Goal: Communication & Community: Answer question/provide support

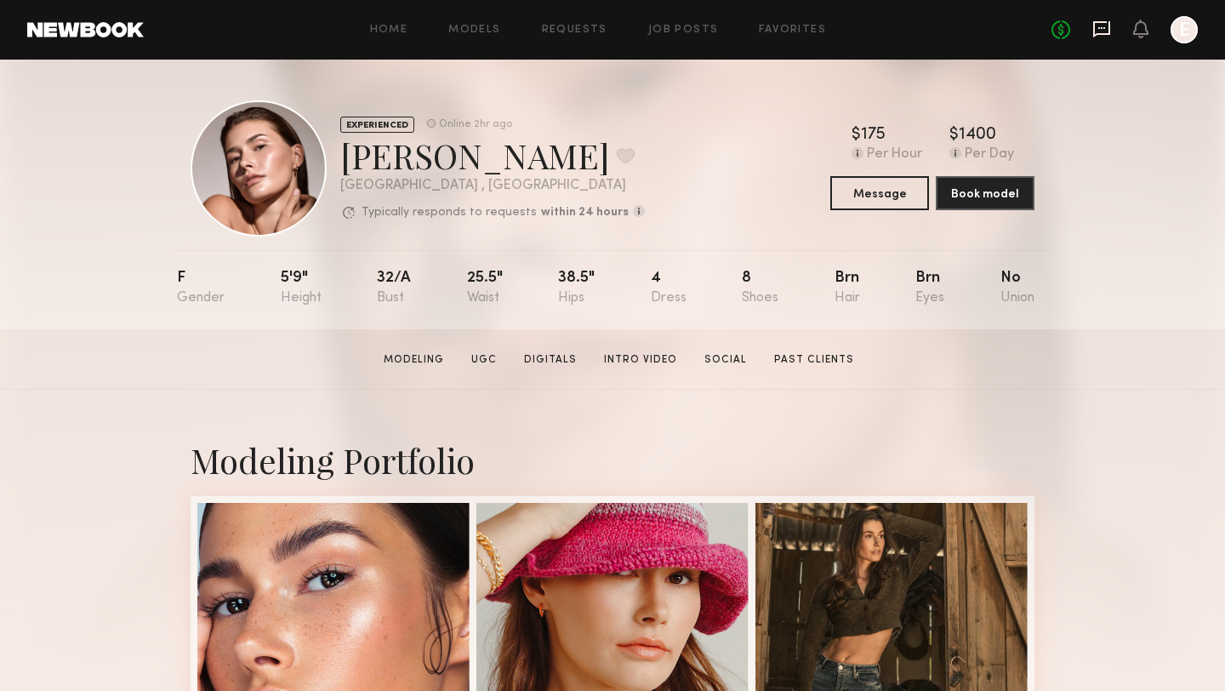
click at [1104, 34] on icon at bounding box center [1101, 29] width 17 height 16
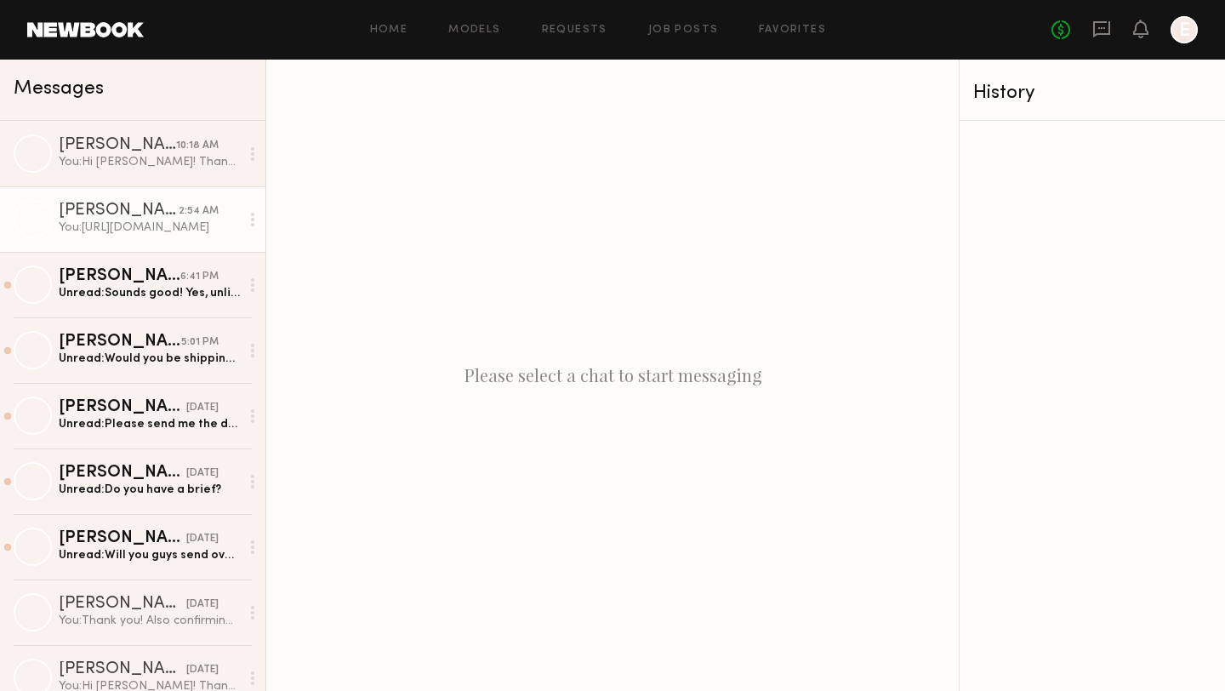
click at [143, 210] on div "[PERSON_NAME]" at bounding box center [119, 211] width 120 height 17
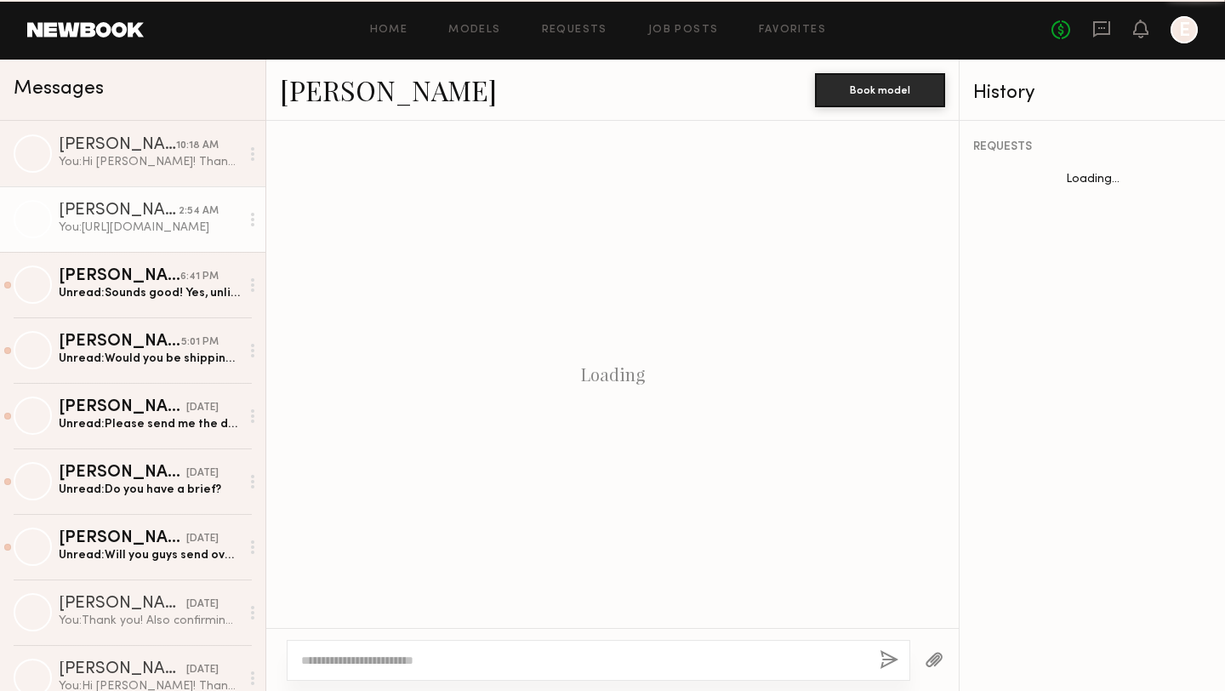
scroll to position [844, 0]
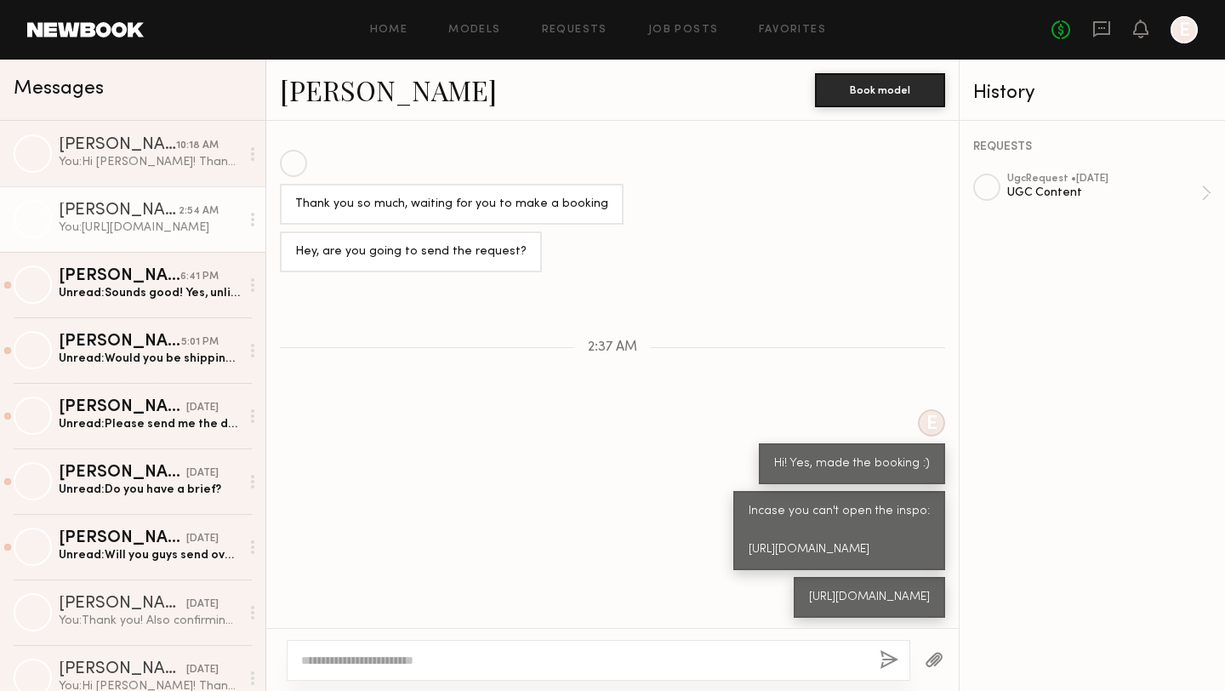
click at [623, 655] on textarea at bounding box center [583, 660] width 565 height 17
click at [358, 85] on link "[PERSON_NAME]" at bounding box center [388, 89] width 217 height 37
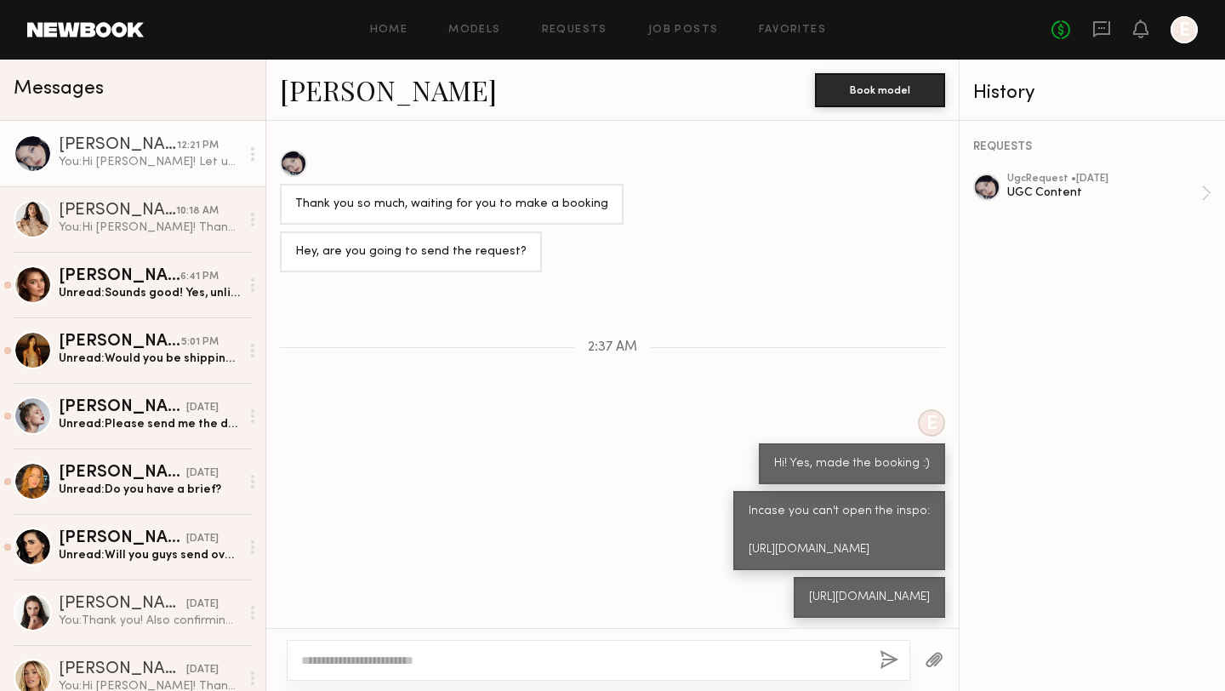
scroll to position [1021, 0]
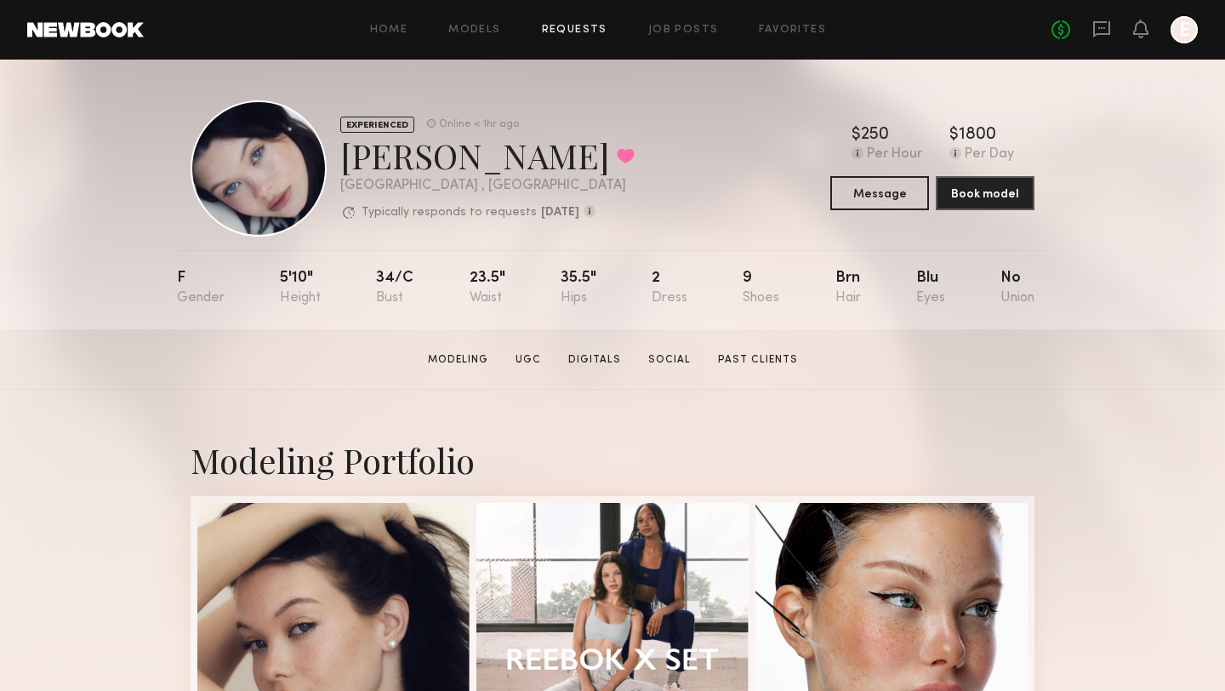
click at [576, 31] on link "Requests" at bounding box center [575, 30] width 66 height 11
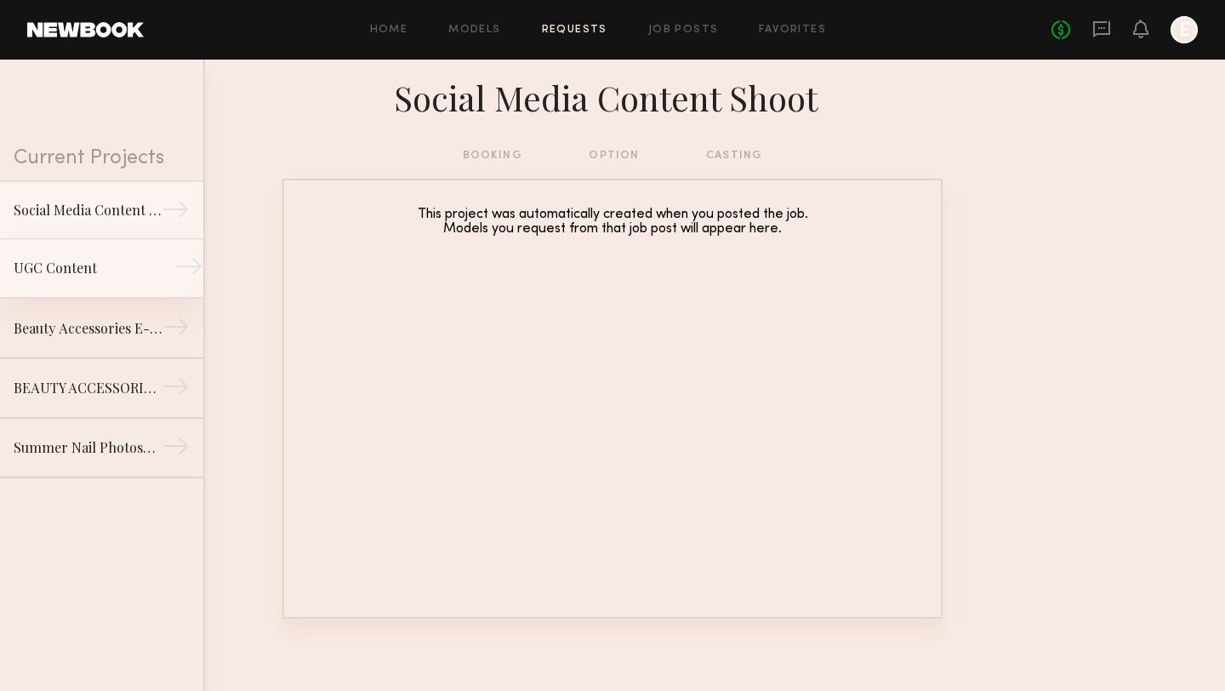
click at [110, 275] on div "UGC Content" at bounding box center [88, 268] width 148 height 20
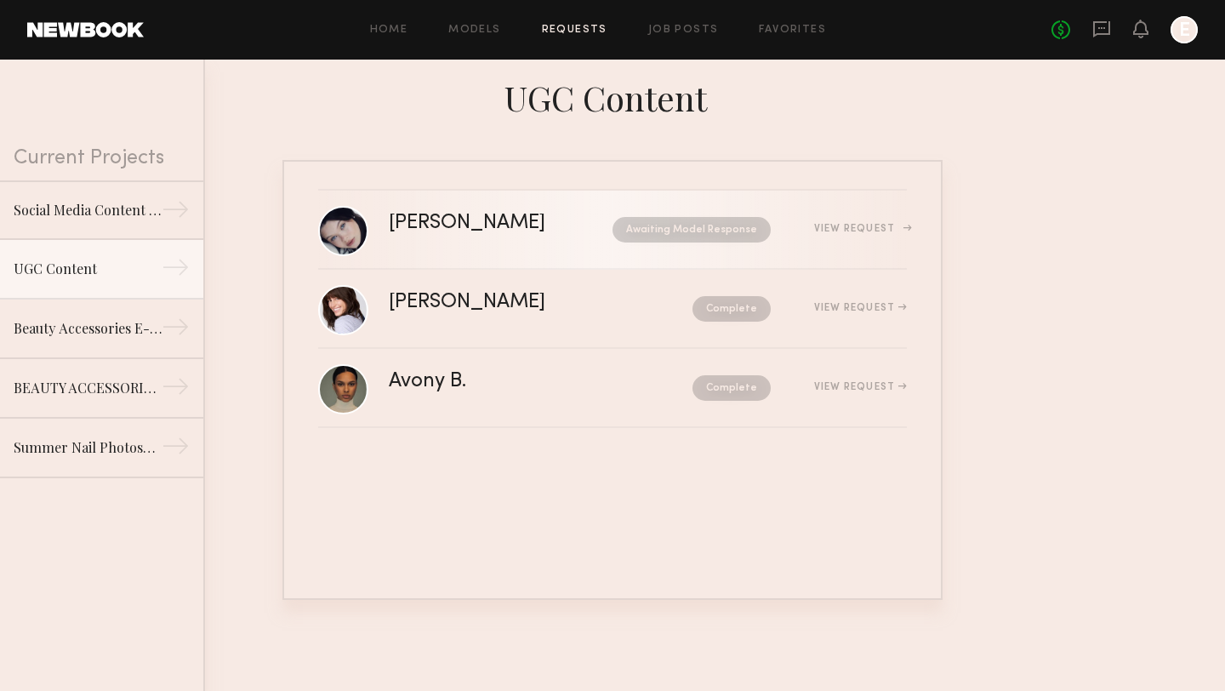
click at [459, 219] on div "[PERSON_NAME]" at bounding box center [484, 224] width 191 height 20
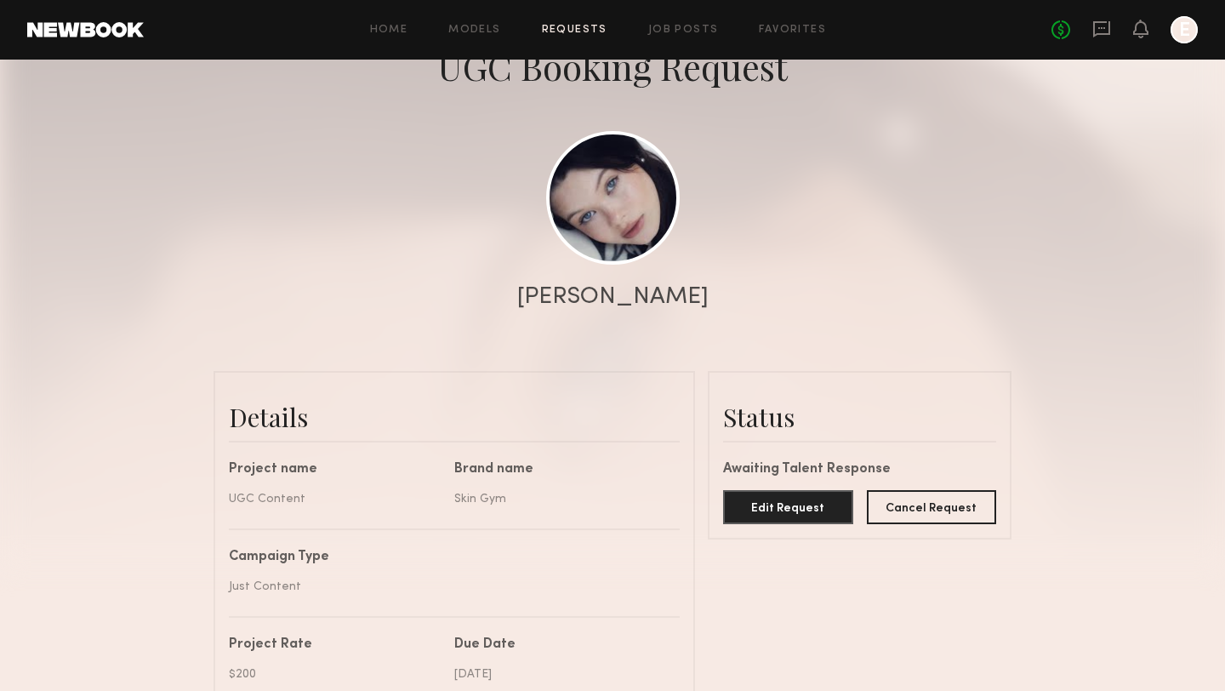
scroll to position [936, 0]
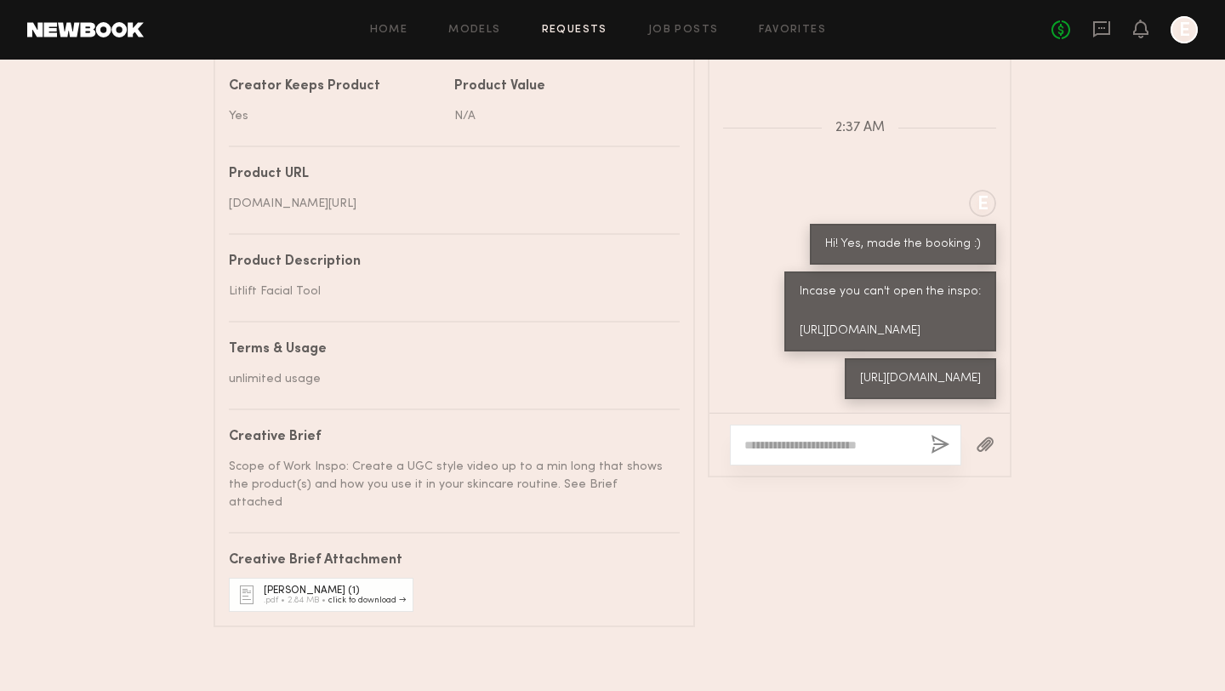
click at [803, 436] on textarea at bounding box center [830, 444] width 173 height 17
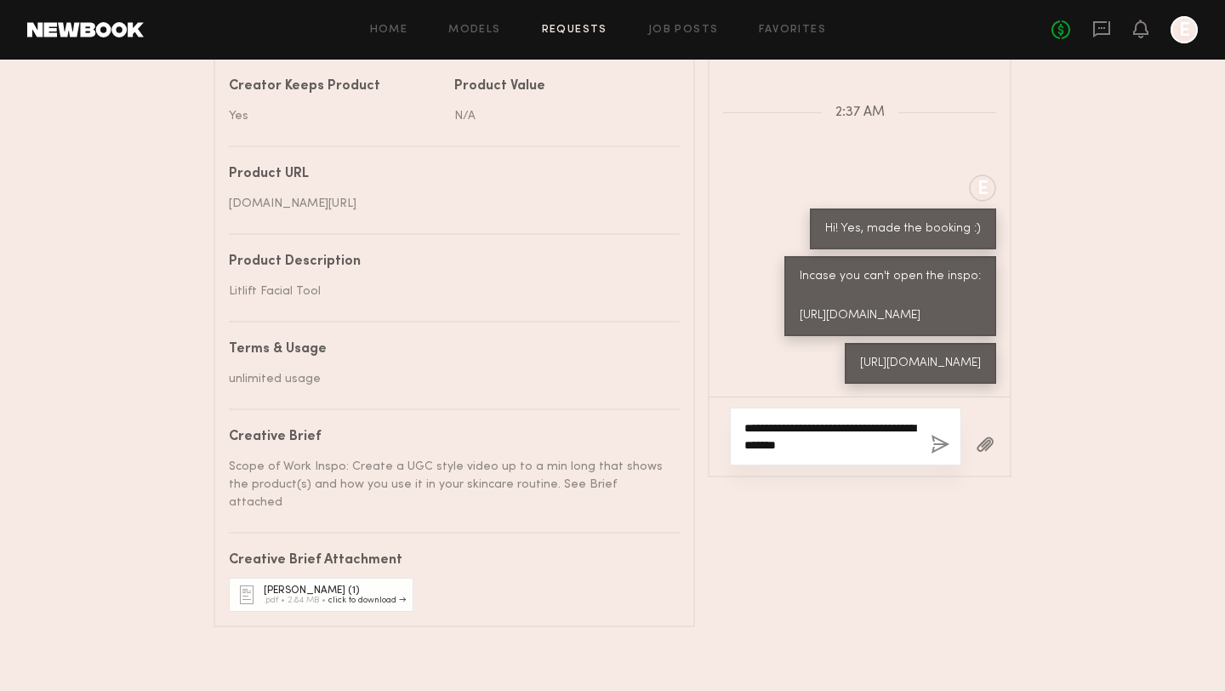
type textarea "**********"
click at [941, 436] on button "button" at bounding box center [940, 445] width 19 height 21
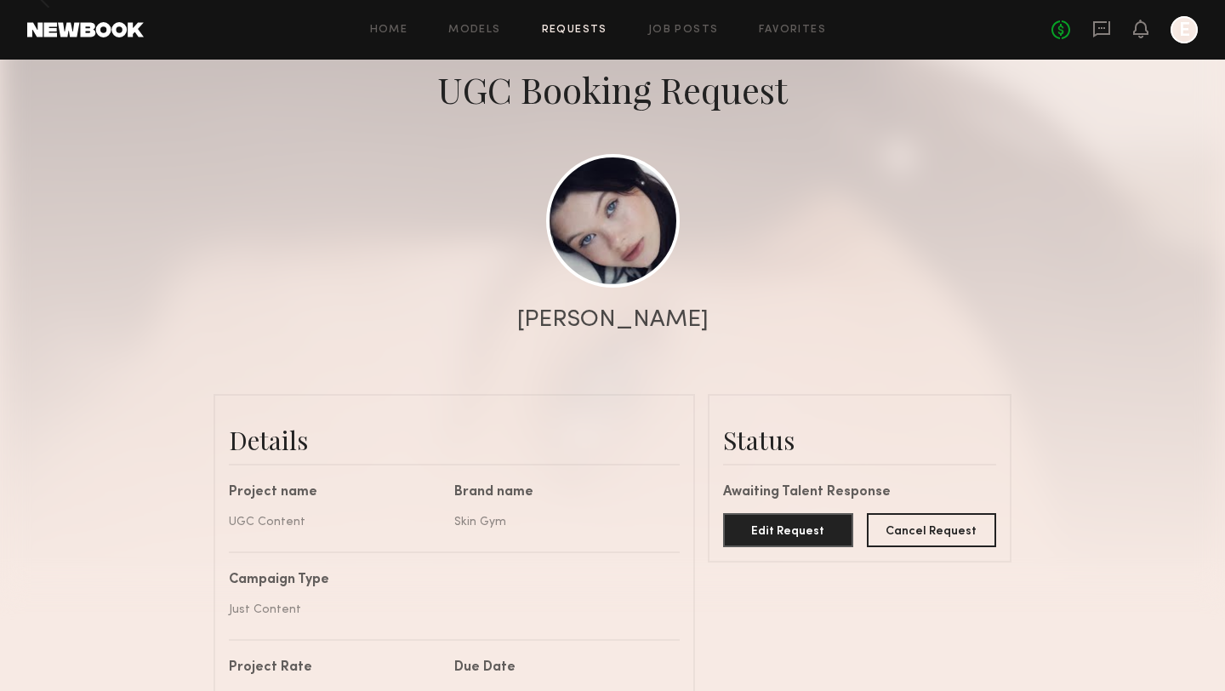
scroll to position [0, 0]
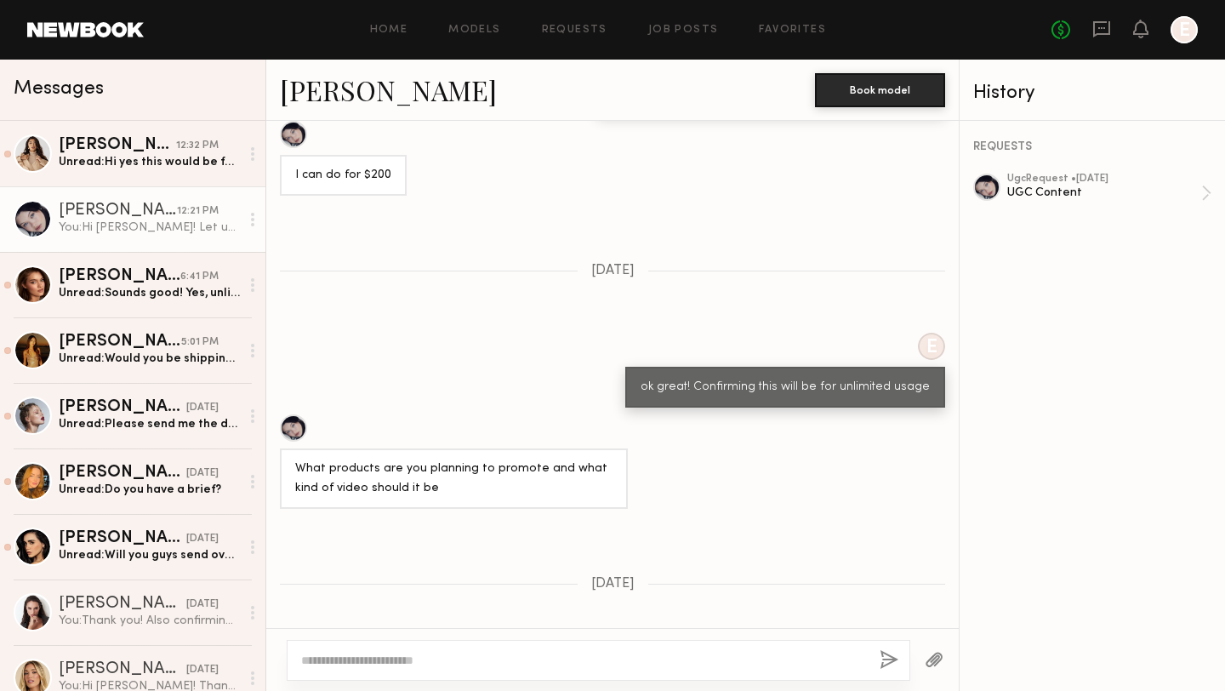
scroll to position [5438, 0]
